Goal: Register for event/course

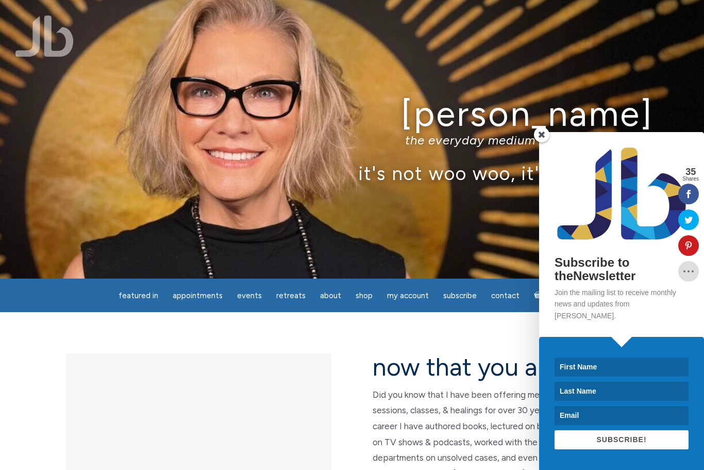
click at [543, 142] on span at bounding box center [541, 134] width 15 height 15
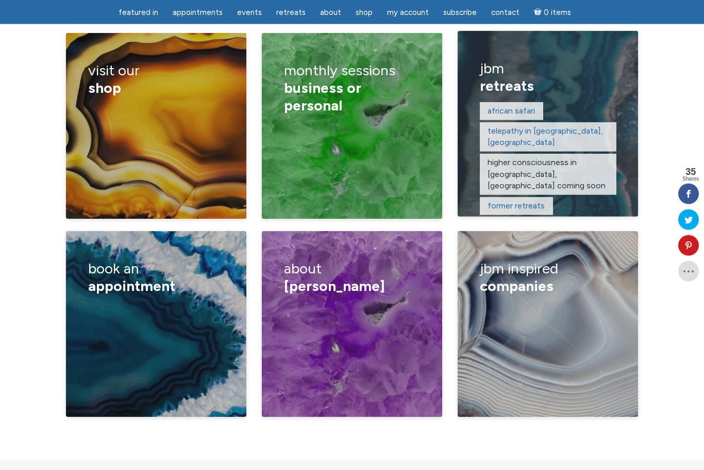
scroll to position [1696, 0]
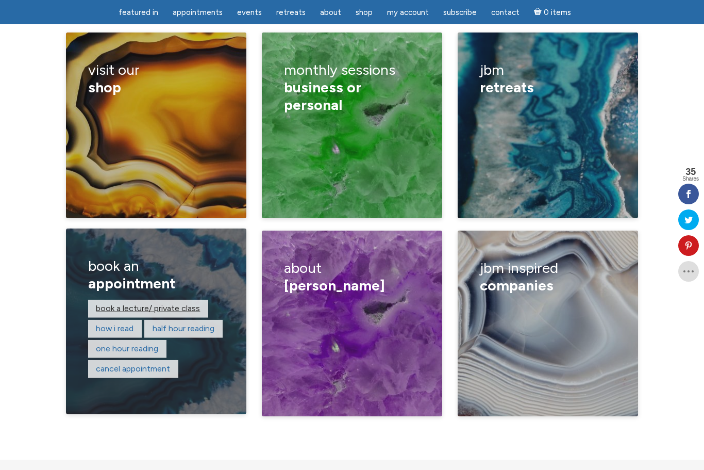
click at [179, 303] on link "Book a lecture/ private class" at bounding box center [148, 308] width 104 height 10
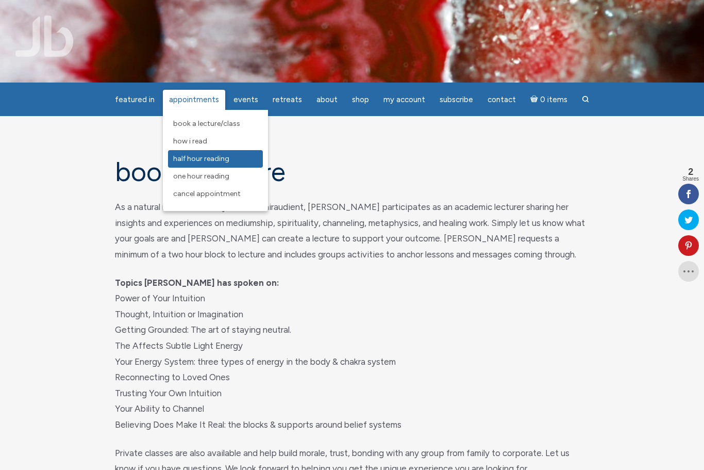
click at [198, 158] on span "Half Hour Reading" at bounding box center [201, 158] width 56 height 9
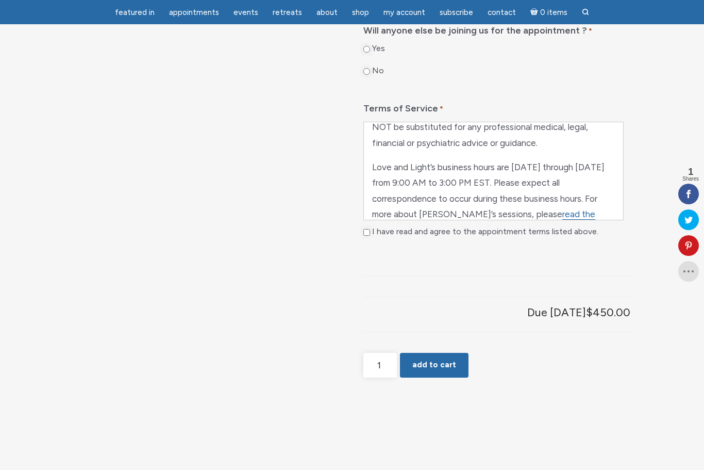
scroll to position [579, 0]
click at [562, 228] on link "read the sessions page" at bounding box center [483, 222] width 223 height 27
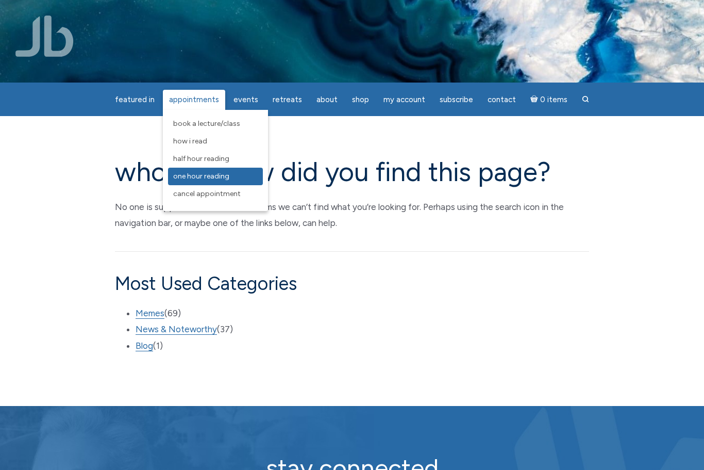
click at [196, 180] on span "One Hour Reading" at bounding box center [201, 176] width 56 height 9
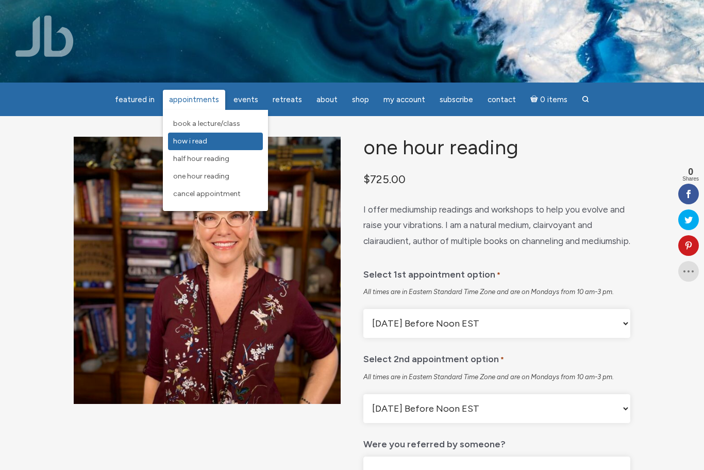
click at [199, 137] on span "How I Read" at bounding box center [190, 141] width 34 height 9
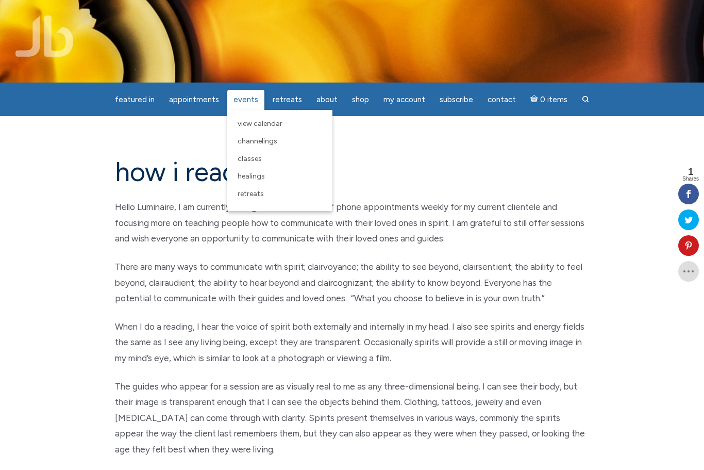
click at [256, 96] on span "Events" at bounding box center [245, 99] width 25 height 9
click at [251, 102] on span "Events" at bounding box center [245, 99] width 25 height 9
click at [245, 122] on span "View Calendar" at bounding box center [260, 123] width 45 height 9
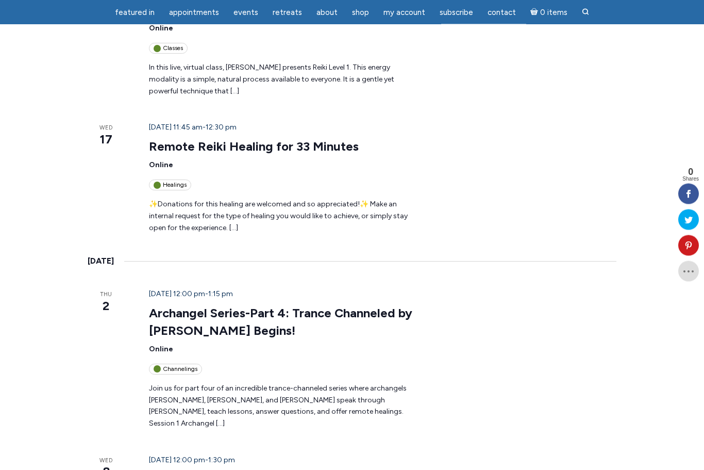
scroll to position [446, 0]
click at [159, 469] on link "Learn to Read Auras Series Begins!" at bounding box center [248, 478] width 199 height 15
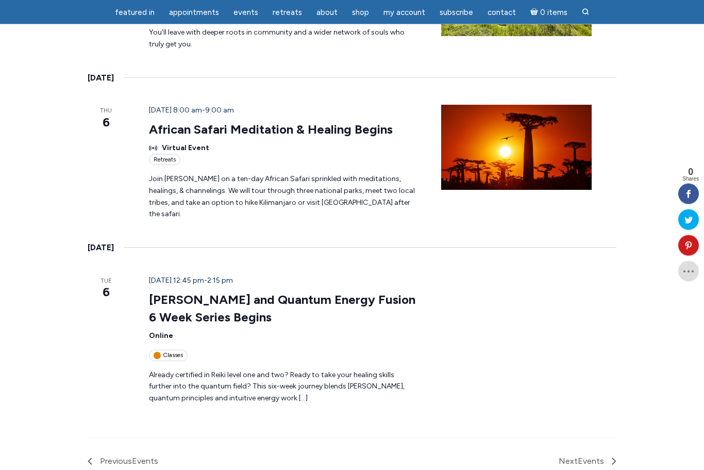
scroll to position [1397, 0]
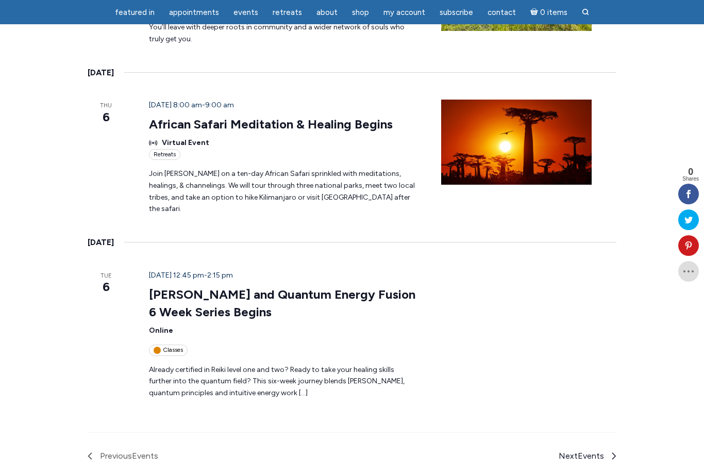
click at [592, 449] on span "Next Events" at bounding box center [581, 455] width 45 height 13
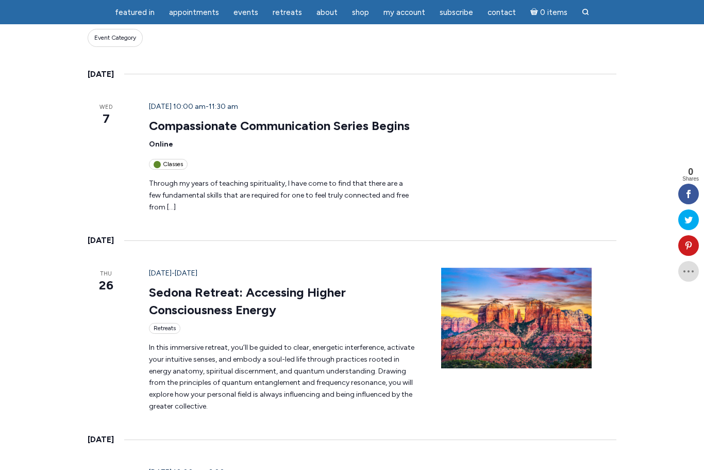
scroll to position [168, 0]
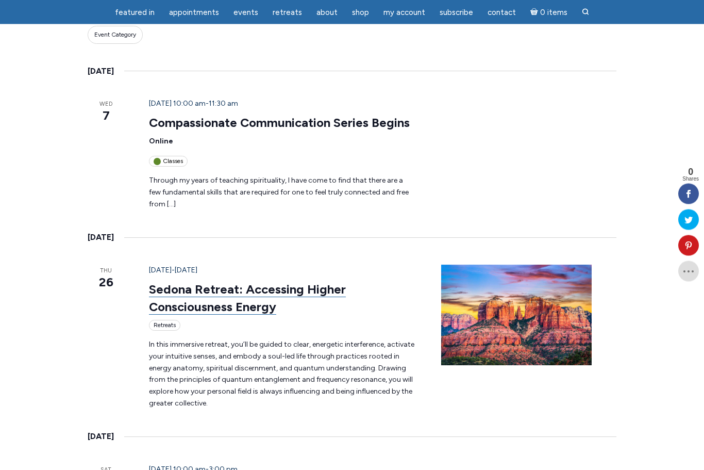
click at [323, 282] on link "Sedona Retreat: Accessing Higher Consciousness Energy" at bounding box center [247, 298] width 197 height 33
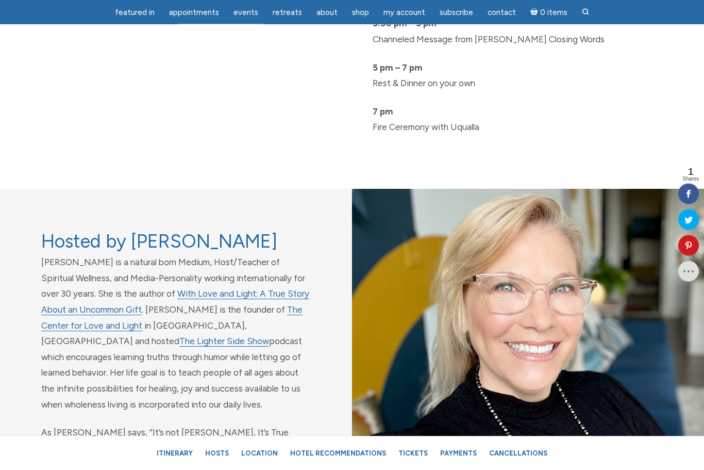
scroll to position [3211, 0]
click at [227, 336] on link "The Lighter Side Show" at bounding box center [224, 341] width 90 height 11
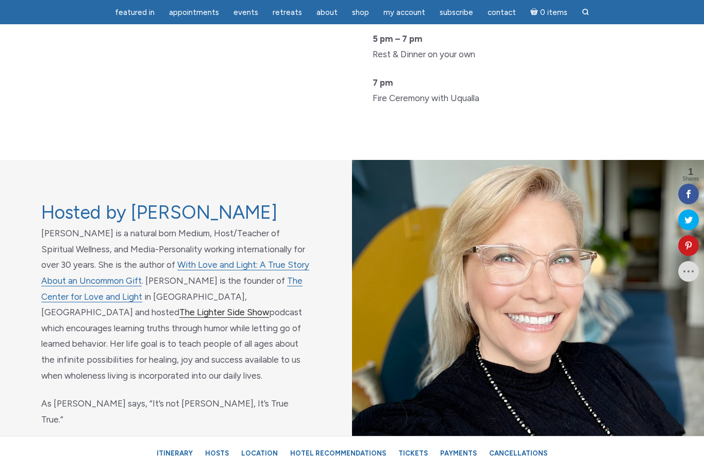
scroll to position [3245, 0]
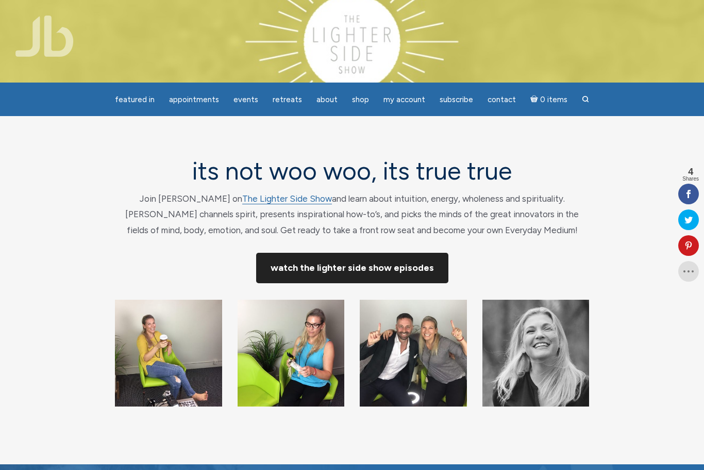
click at [312, 276] on link "Watch The Lighter Side Show Episodes" at bounding box center [352, 268] width 192 height 30
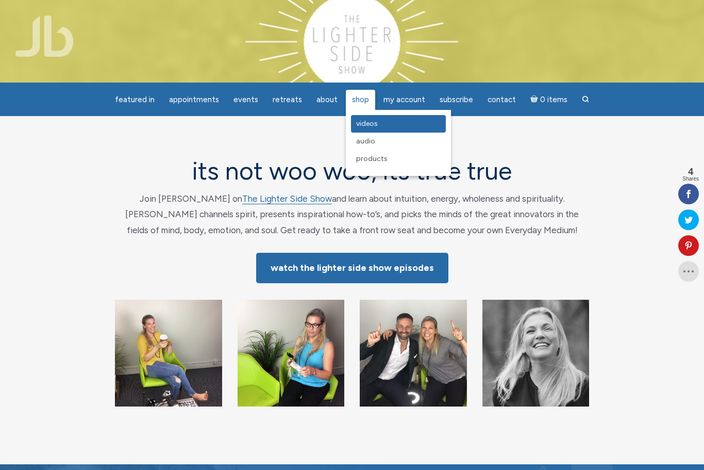
click at [353, 125] on link "Videos" at bounding box center [398, 124] width 95 height 18
